Goal: Task Accomplishment & Management: Use online tool/utility

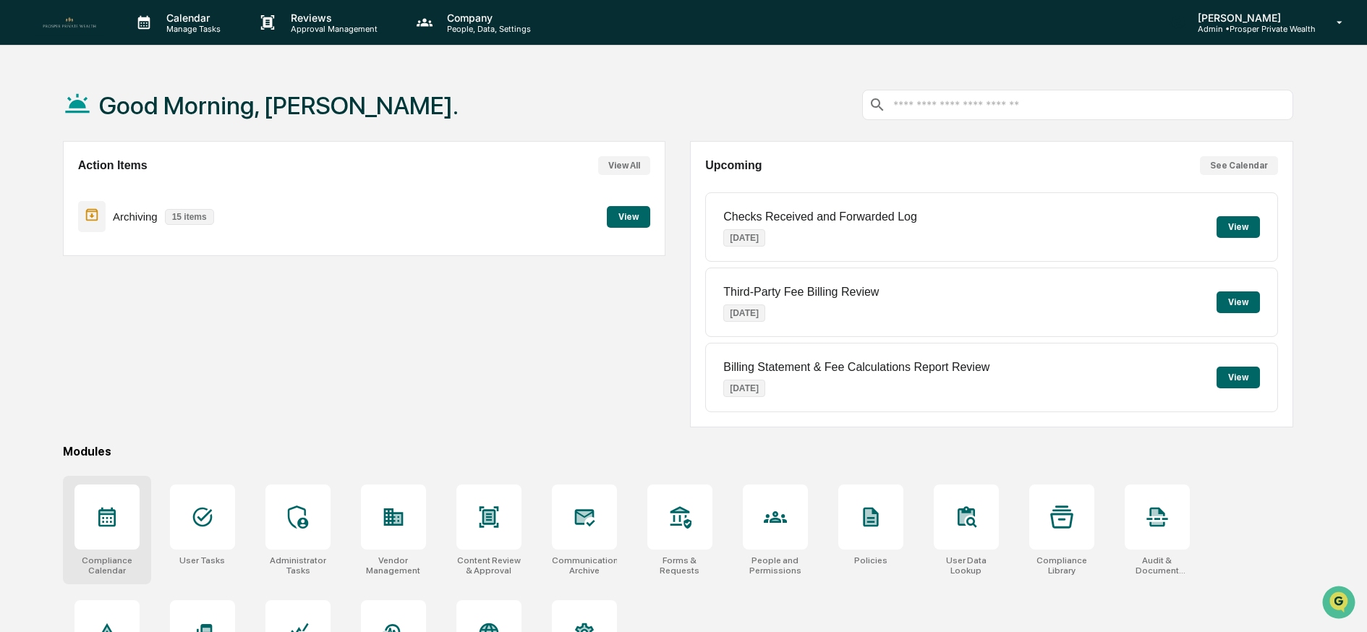
click at [108, 514] on icon at bounding box center [106, 518] width 17 height 20
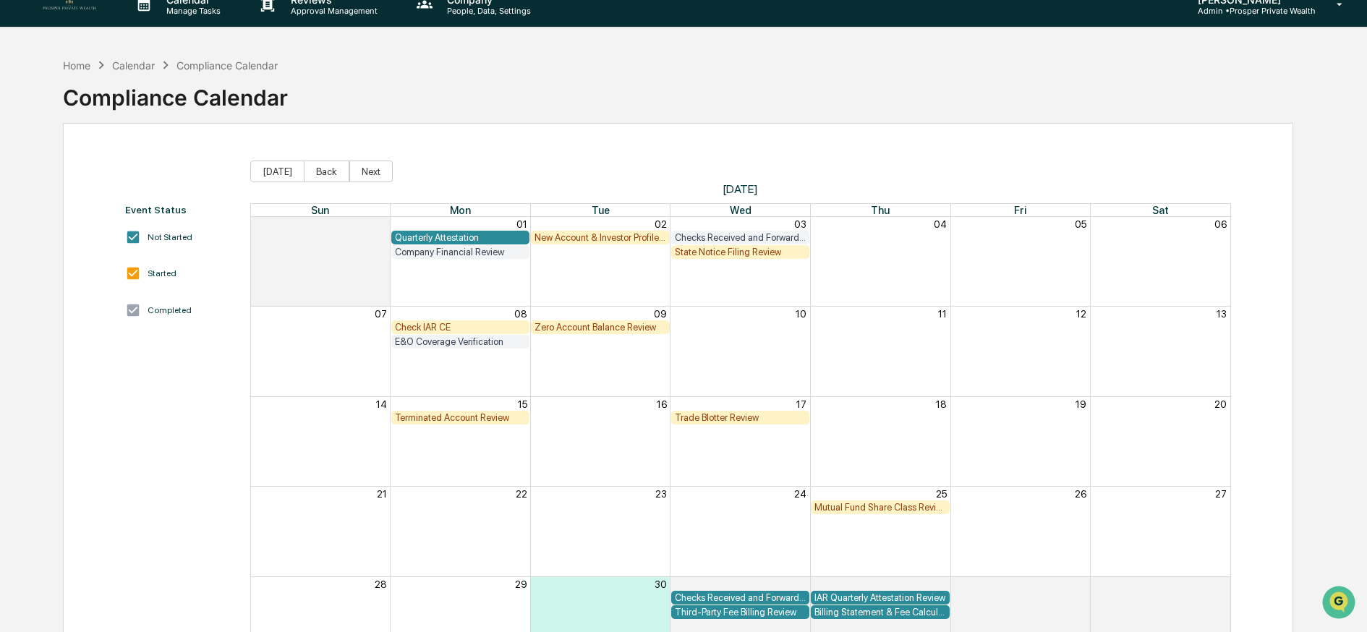
scroll to position [40, 0]
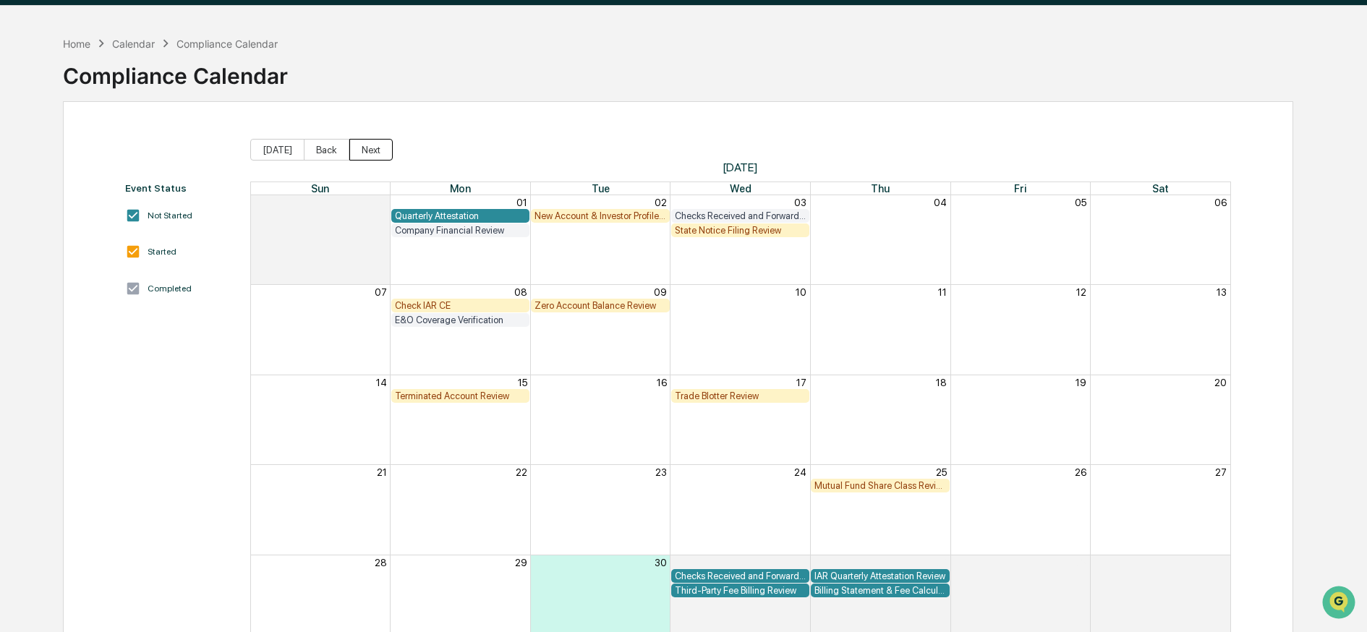
click at [352, 147] on button "Next" at bounding box center [370, 150] width 43 height 22
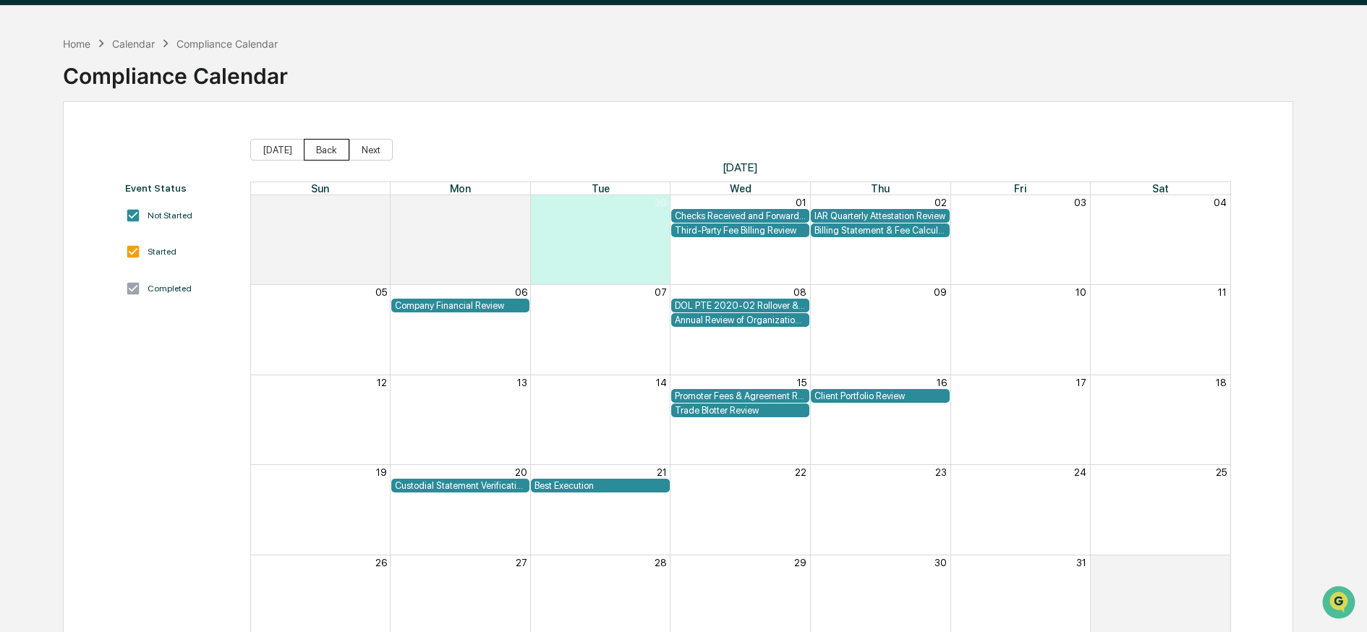
click at [318, 152] on button "Back" at bounding box center [327, 150] width 46 height 22
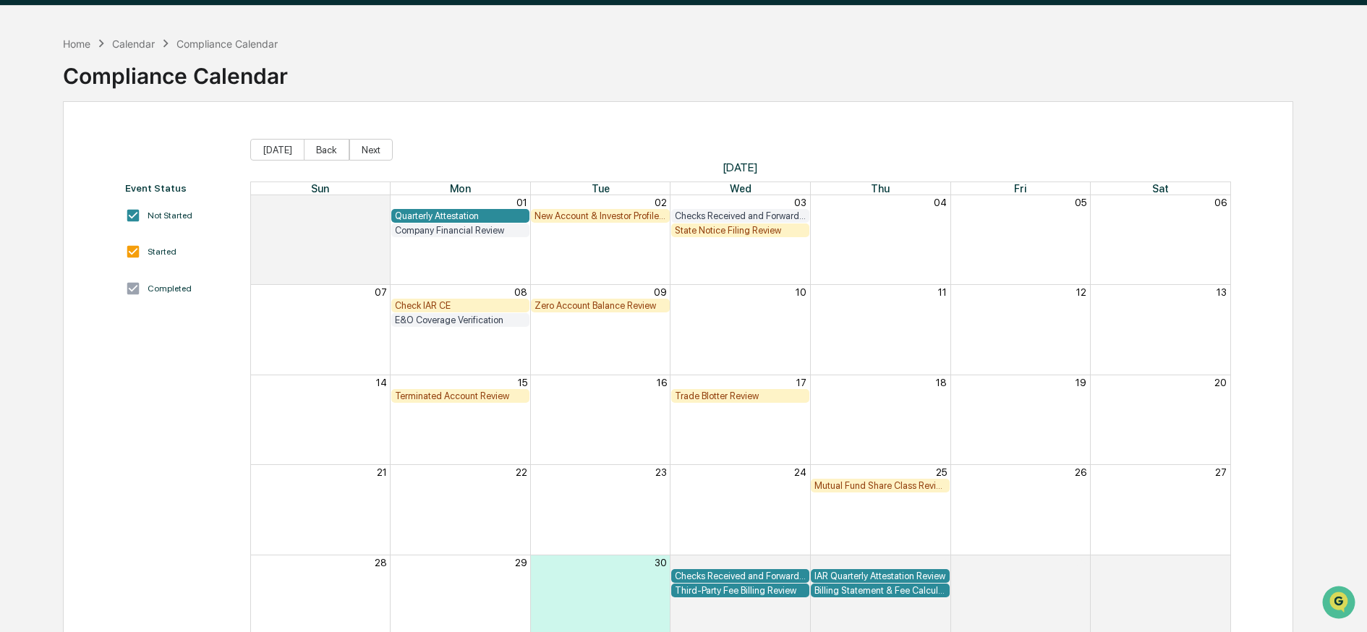
click at [318, 152] on button "Back" at bounding box center [327, 150] width 46 height 22
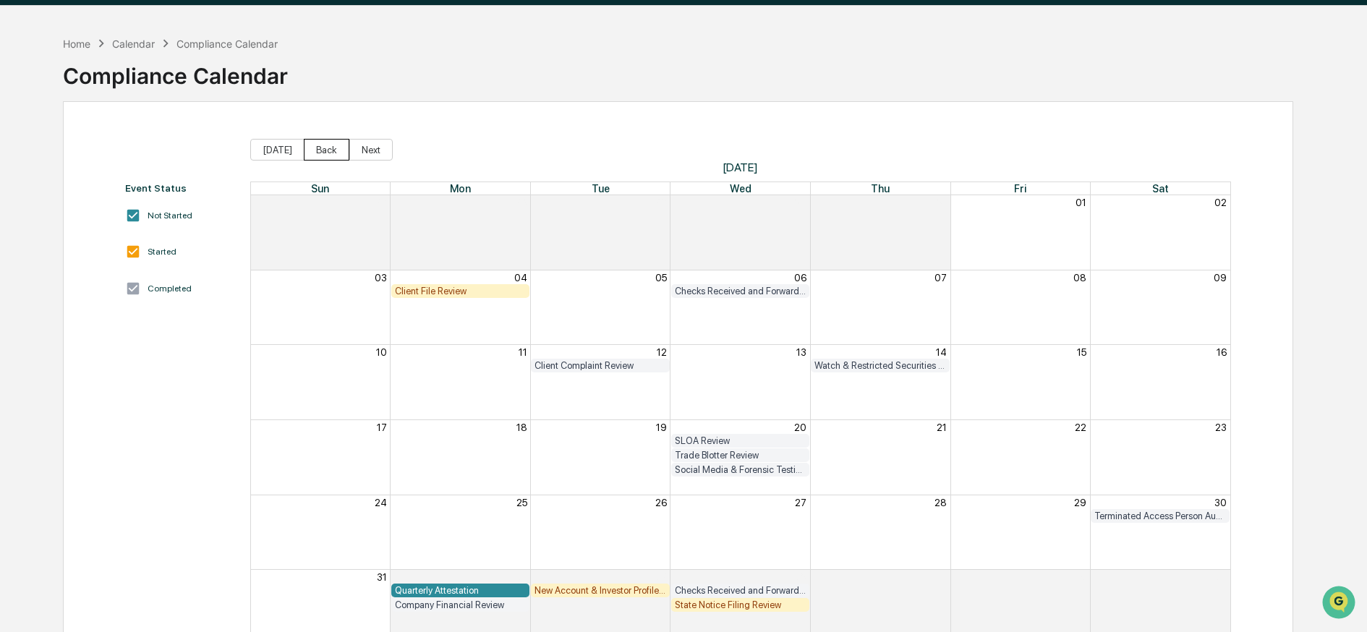
click at [317, 153] on button "Back" at bounding box center [327, 150] width 46 height 22
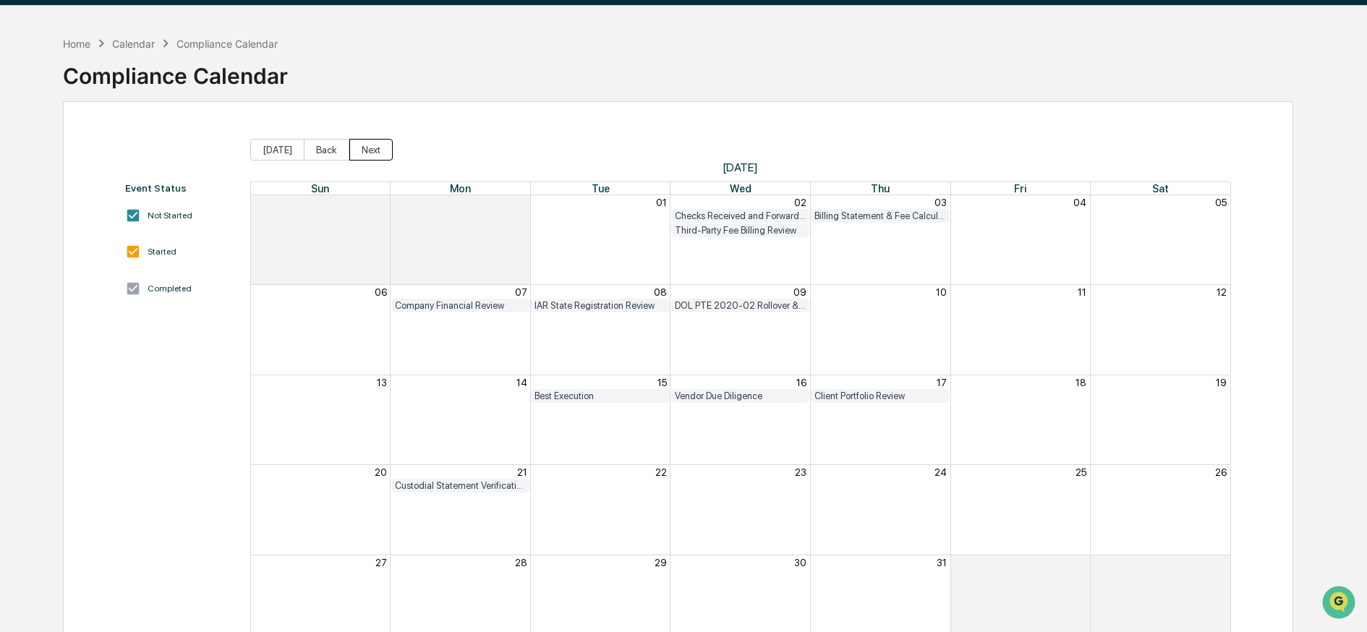
click at [364, 151] on button "Next" at bounding box center [370, 150] width 43 height 22
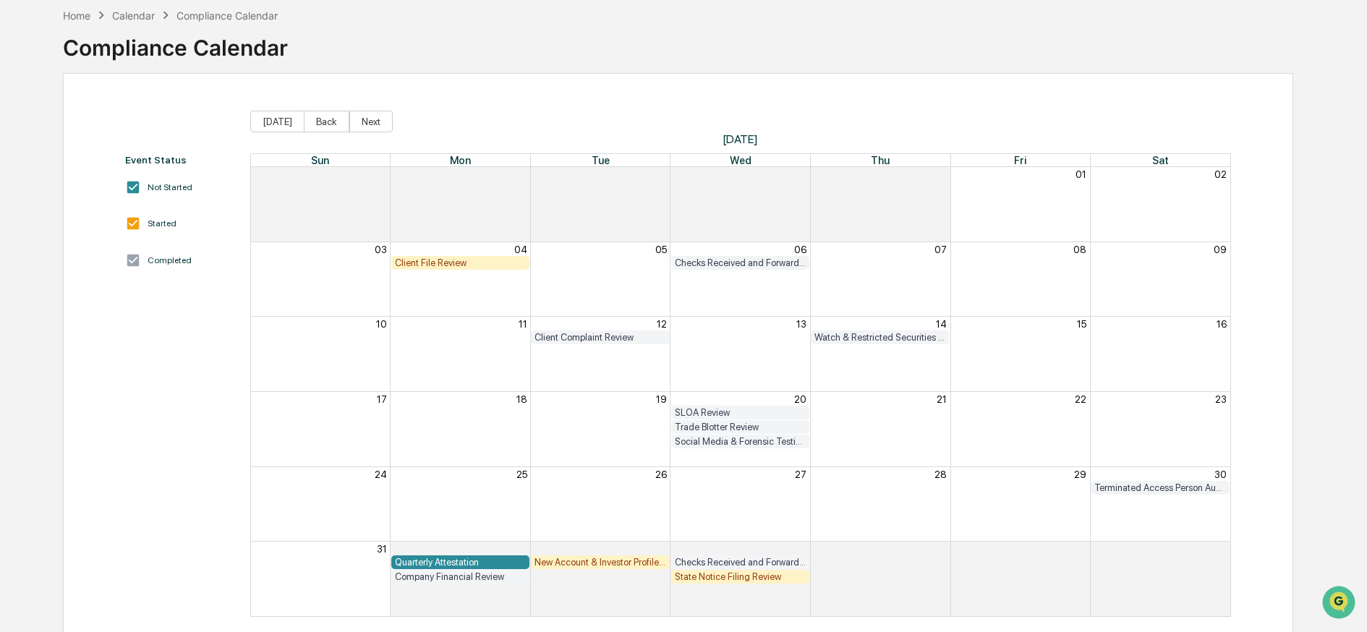
scroll to position [98, 0]
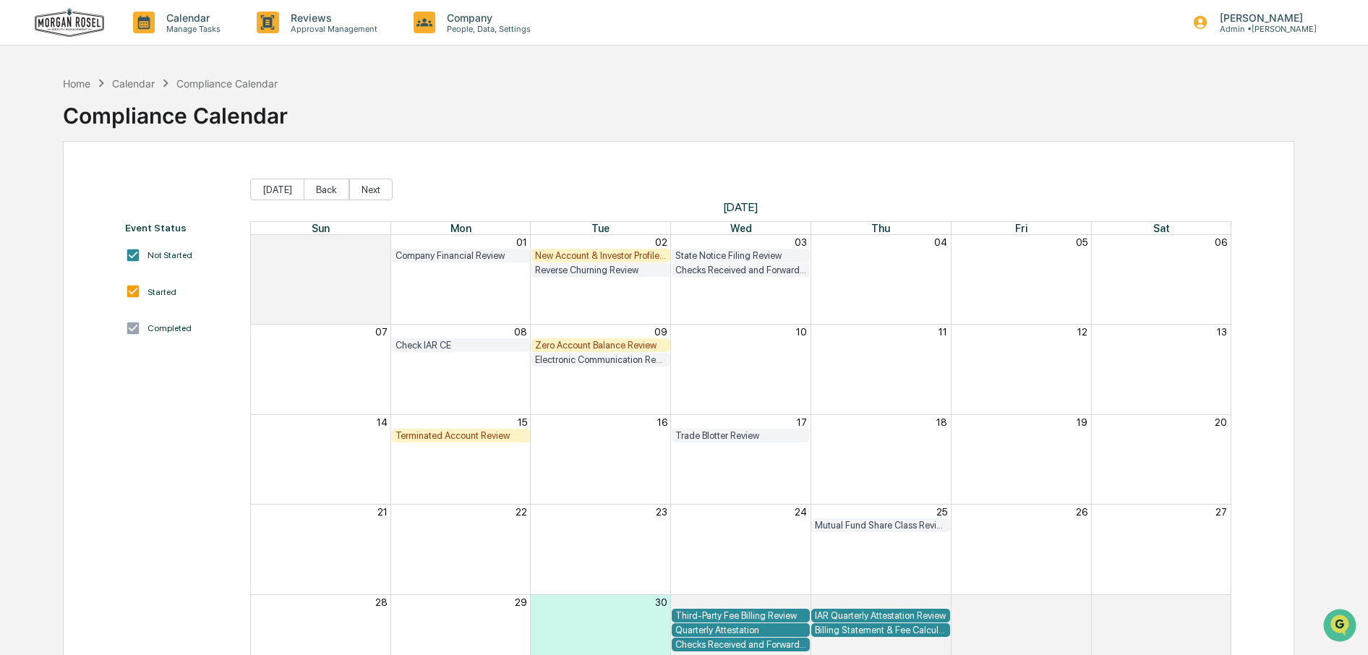
click at [488, 432] on div "Terminated Account Review" at bounding box center [462, 435] width 132 height 11
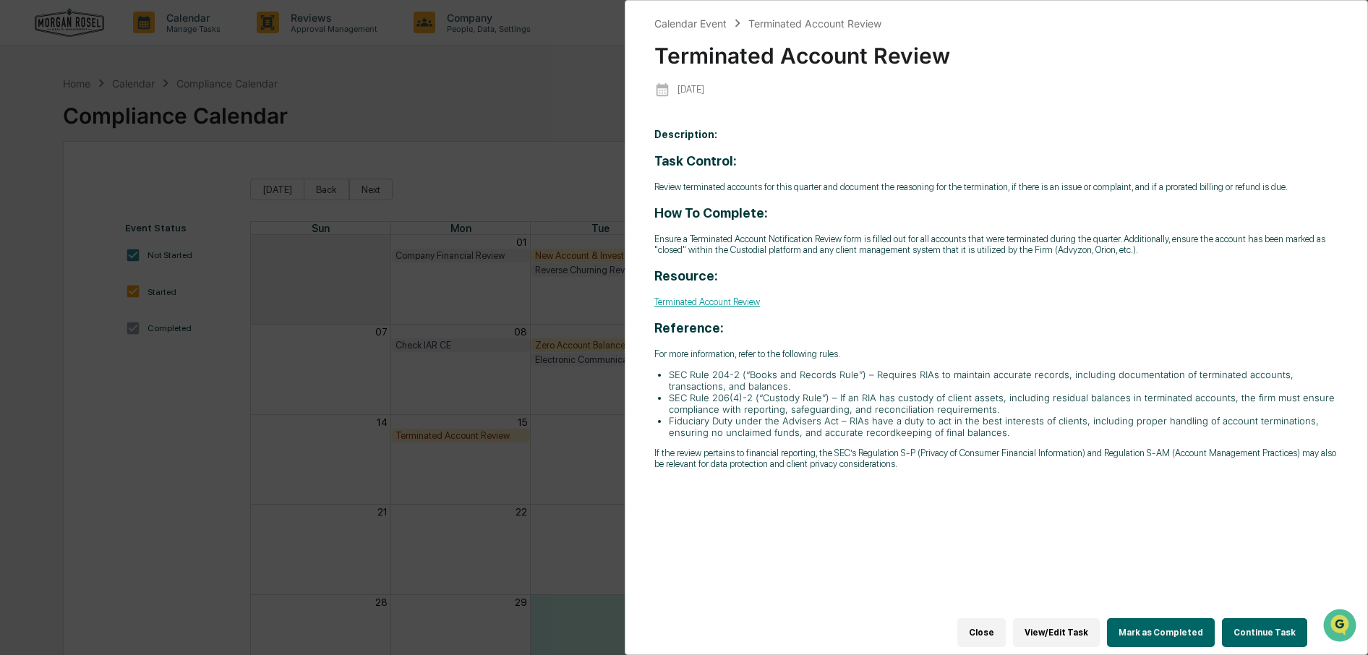
click at [1152, 626] on button "Mark as Completed" at bounding box center [1161, 632] width 108 height 29
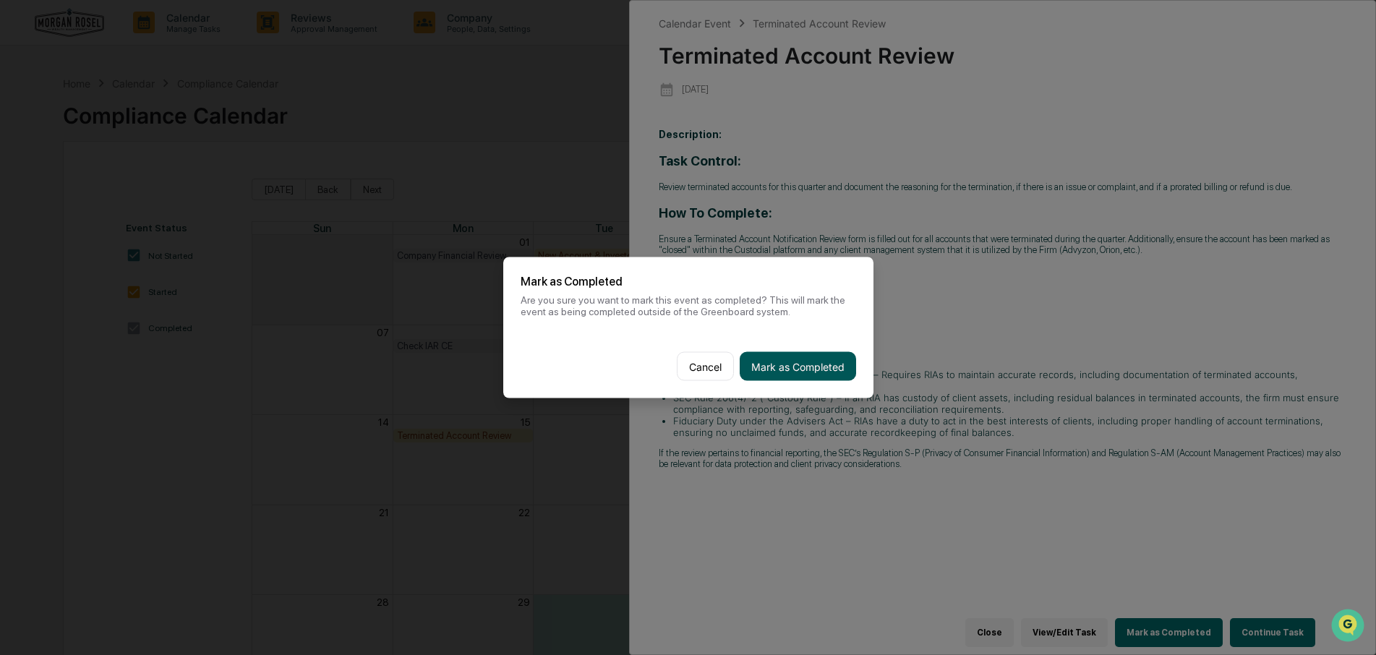
click at [810, 363] on button "Mark as Completed" at bounding box center [798, 366] width 116 height 29
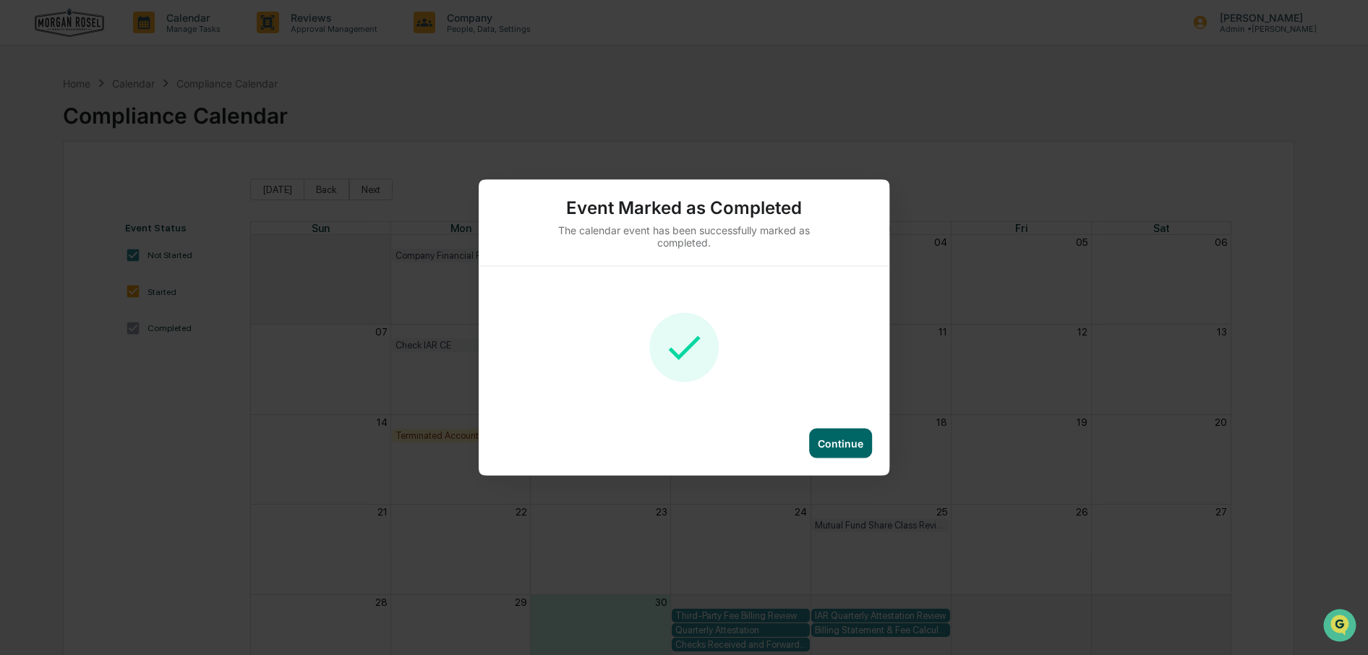
click at [838, 439] on div "Continue" at bounding box center [841, 444] width 46 height 12
